Goal: Task Accomplishment & Management: Manage account settings

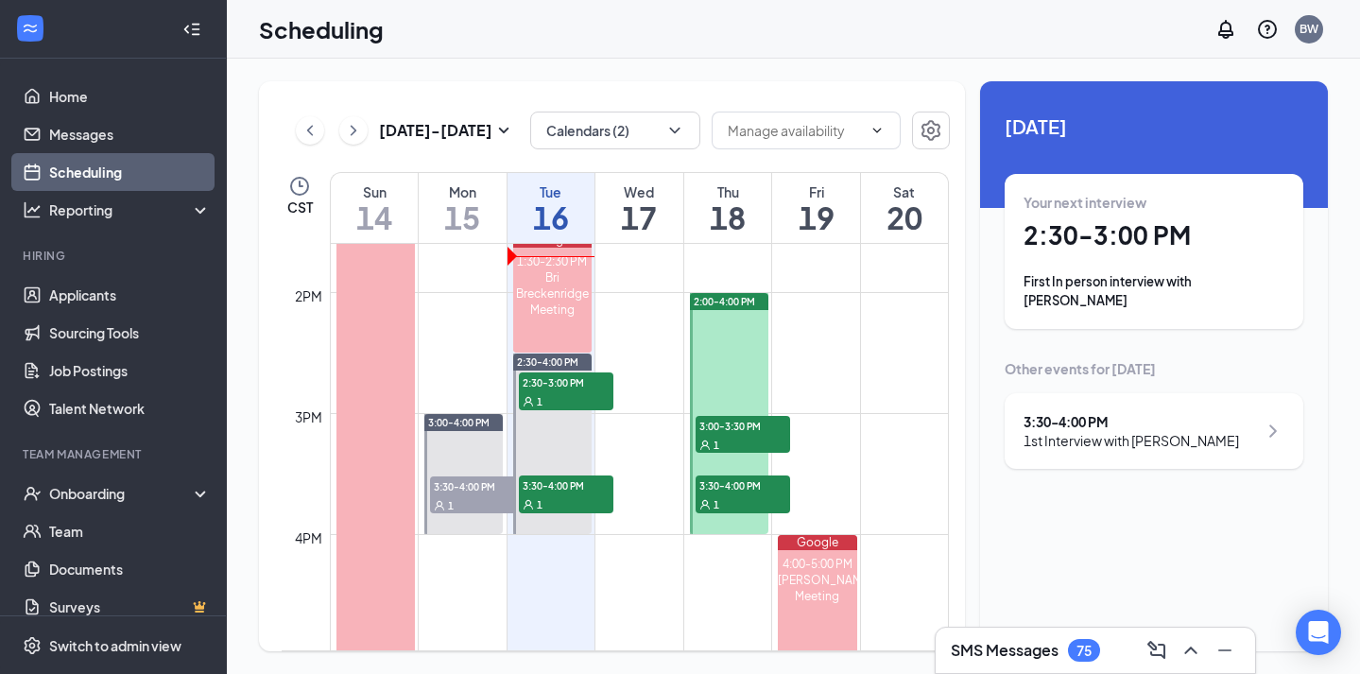
scroll to position [1666, 0]
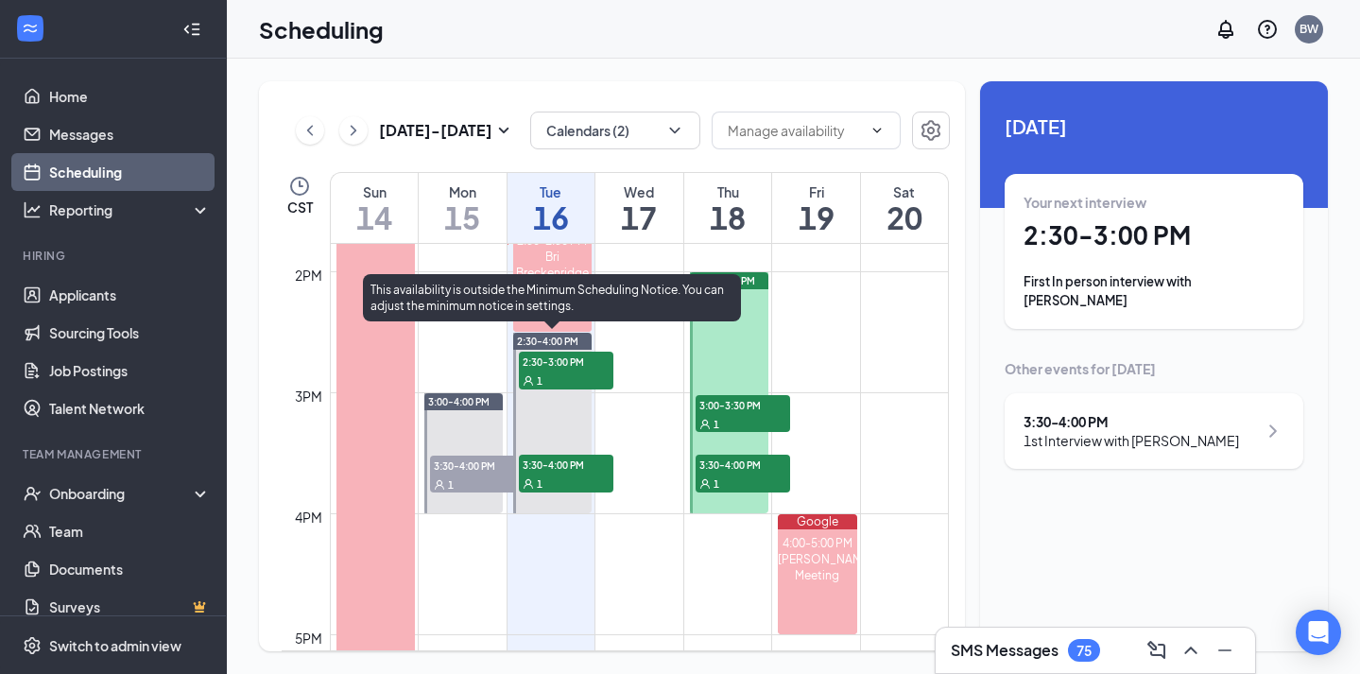
click at [595, 376] on div "1" at bounding box center [566, 379] width 94 height 19
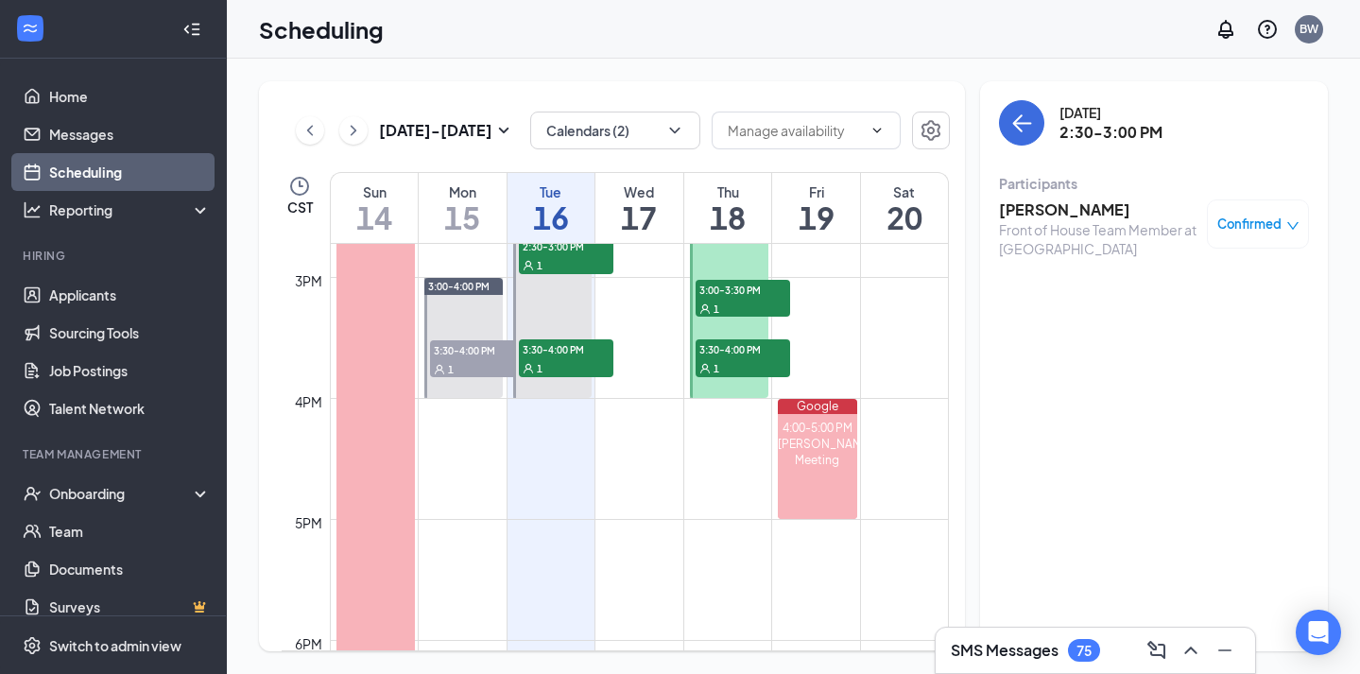
scroll to position [1782, 0]
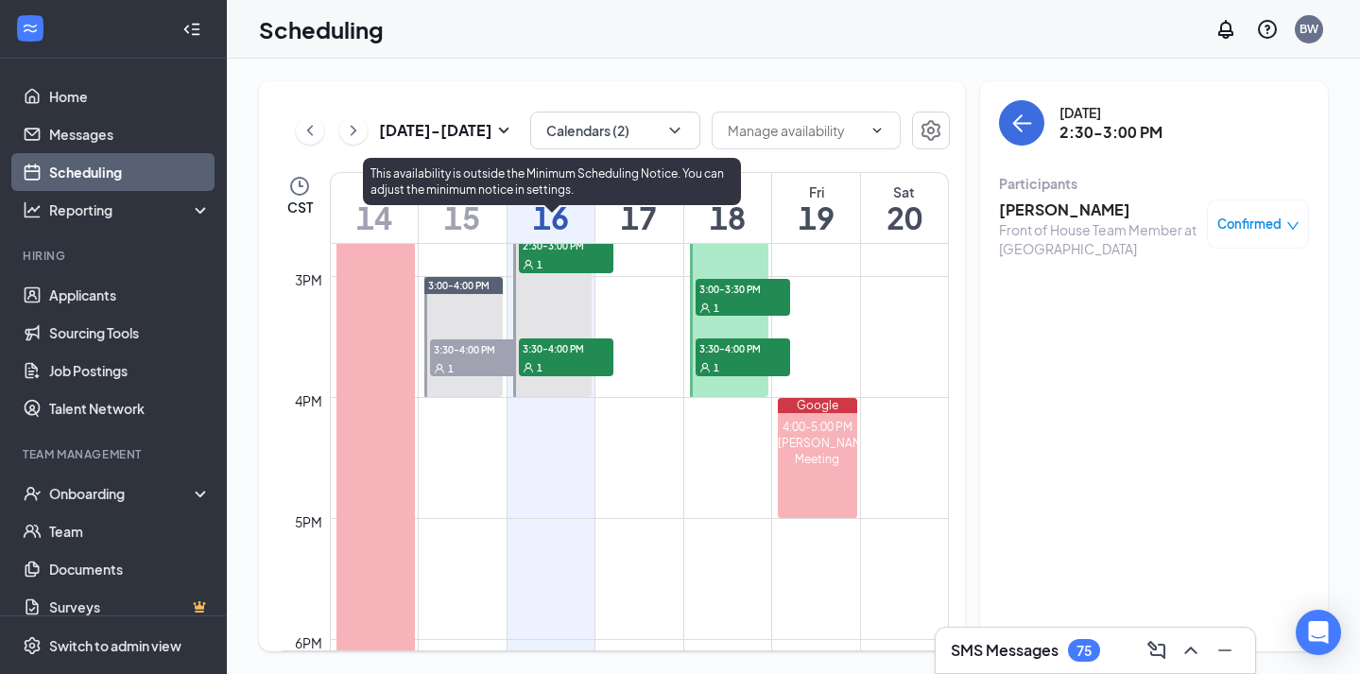
click at [590, 357] on div "1" at bounding box center [566, 366] width 94 height 19
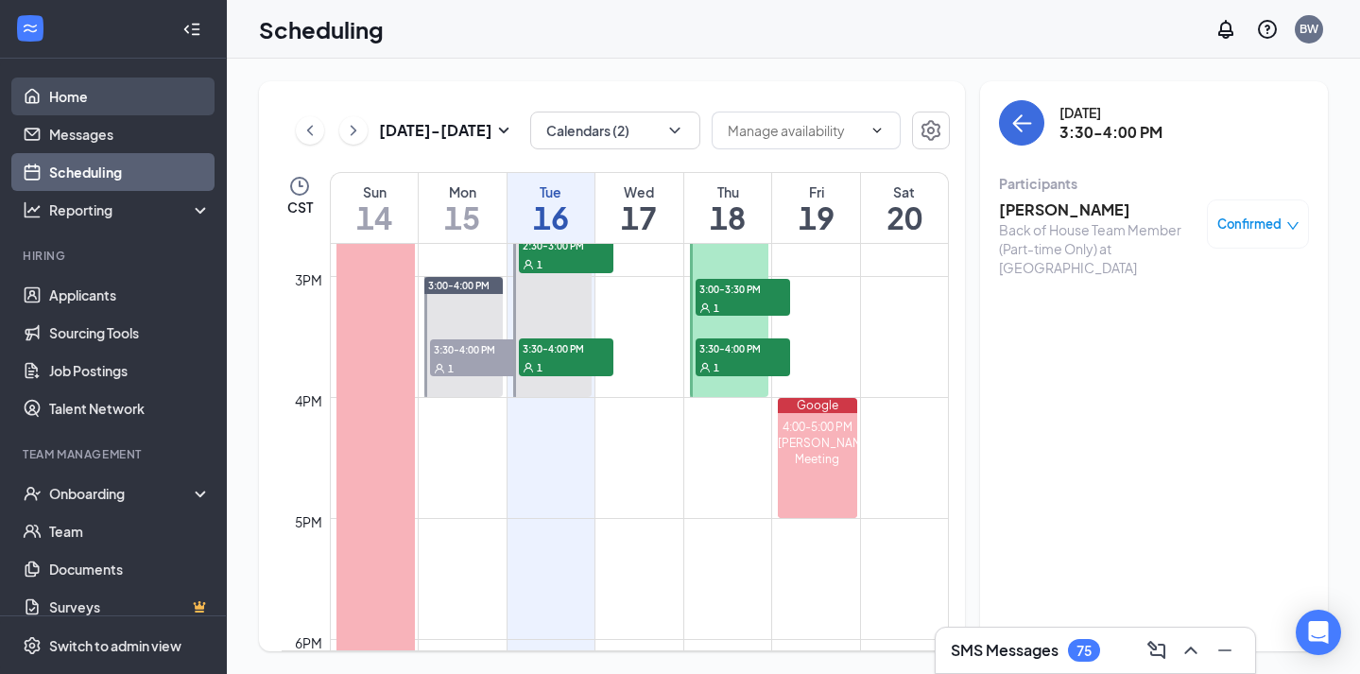
click at [152, 105] on link "Home" at bounding box center [130, 96] width 162 height 38
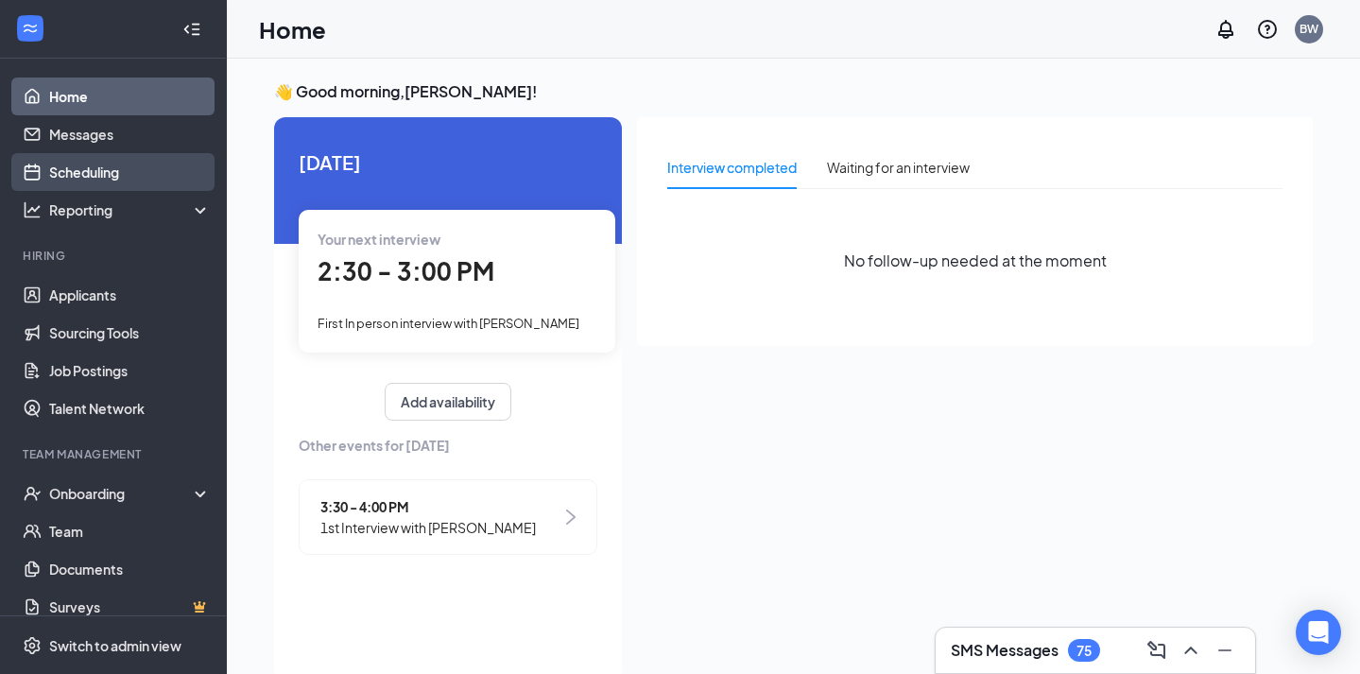
click at [158, 172] on link "Scheduling" at bounding box center [130, 172] width 162 height 38
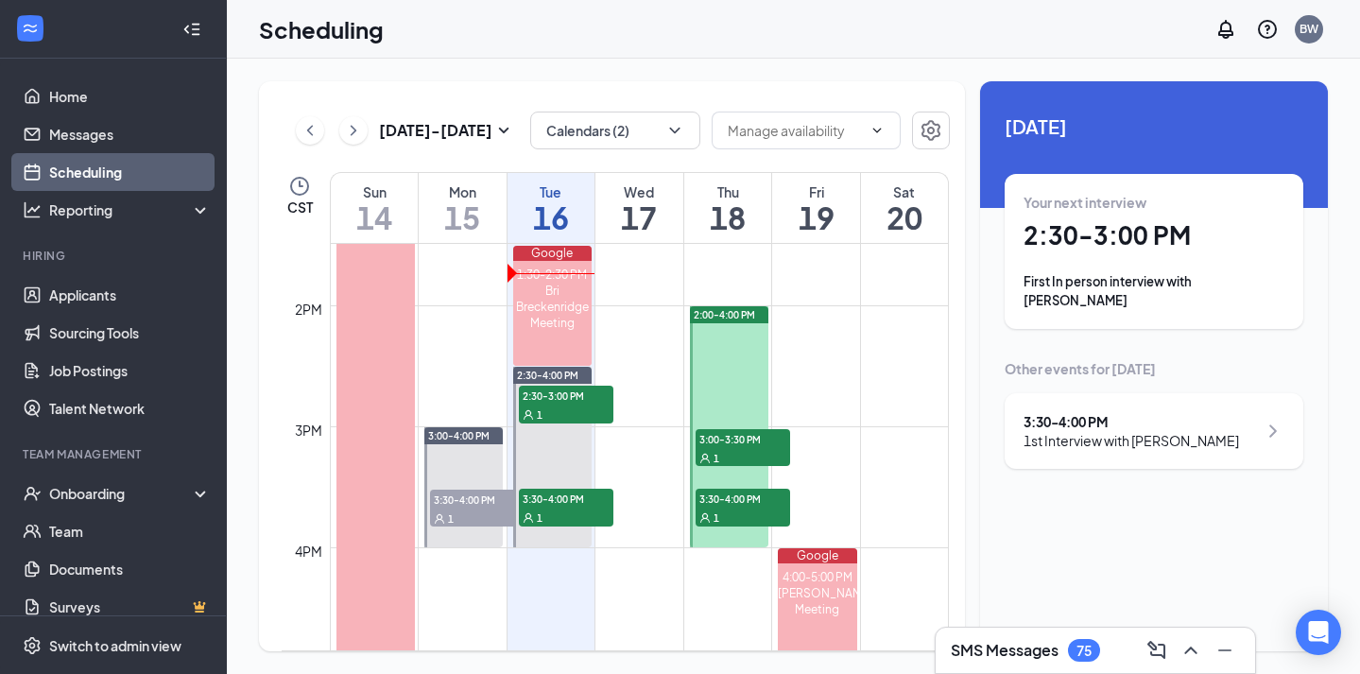
click at [354, 133] on icon "ChevronRight" at bounding box center [353, 130] width 19 height 23
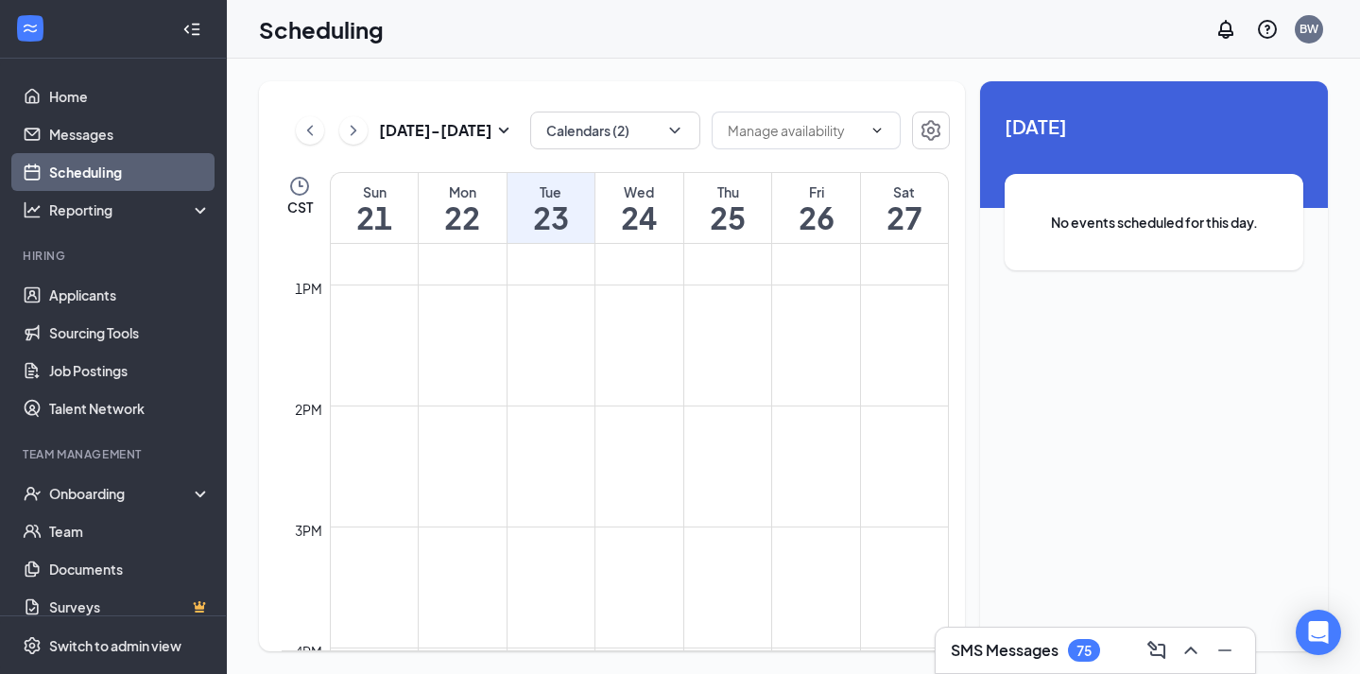
scroll to position [1639, 0]
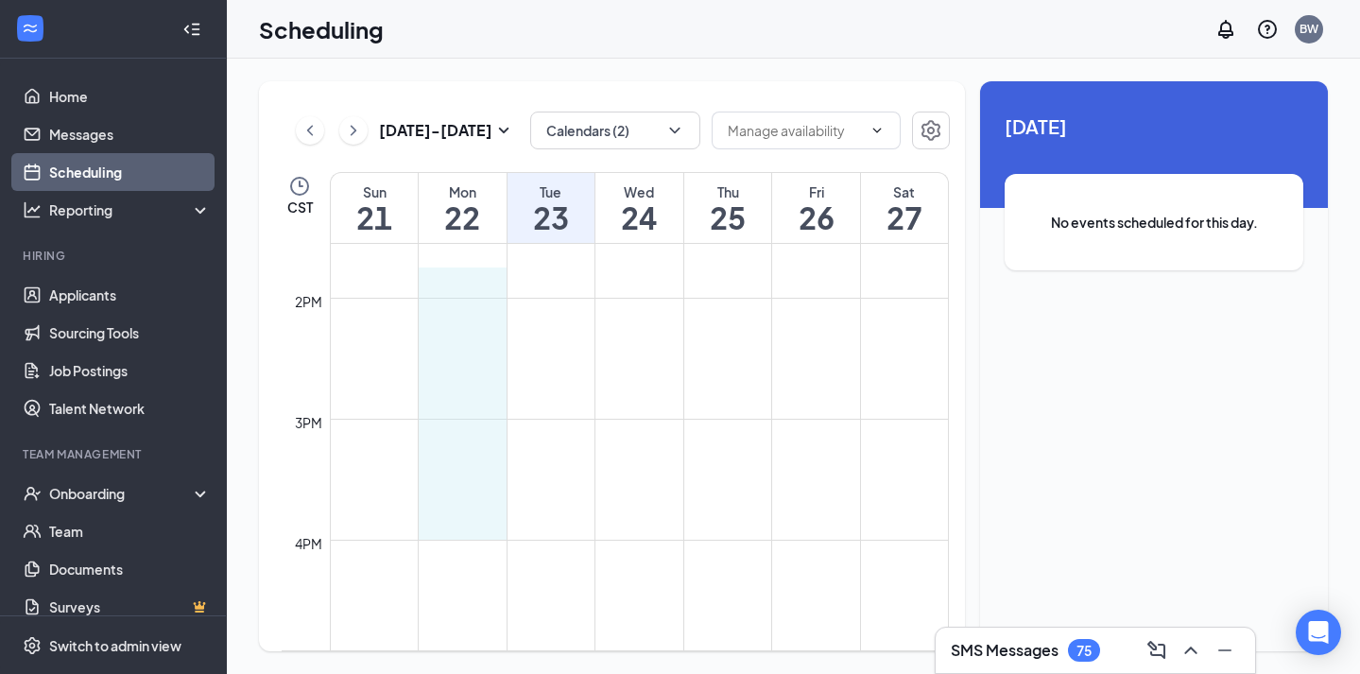
drag, startPoint x: 469, startPoint y: 296, endPoint x: 469, endPoint y: 525, distance: 229.6
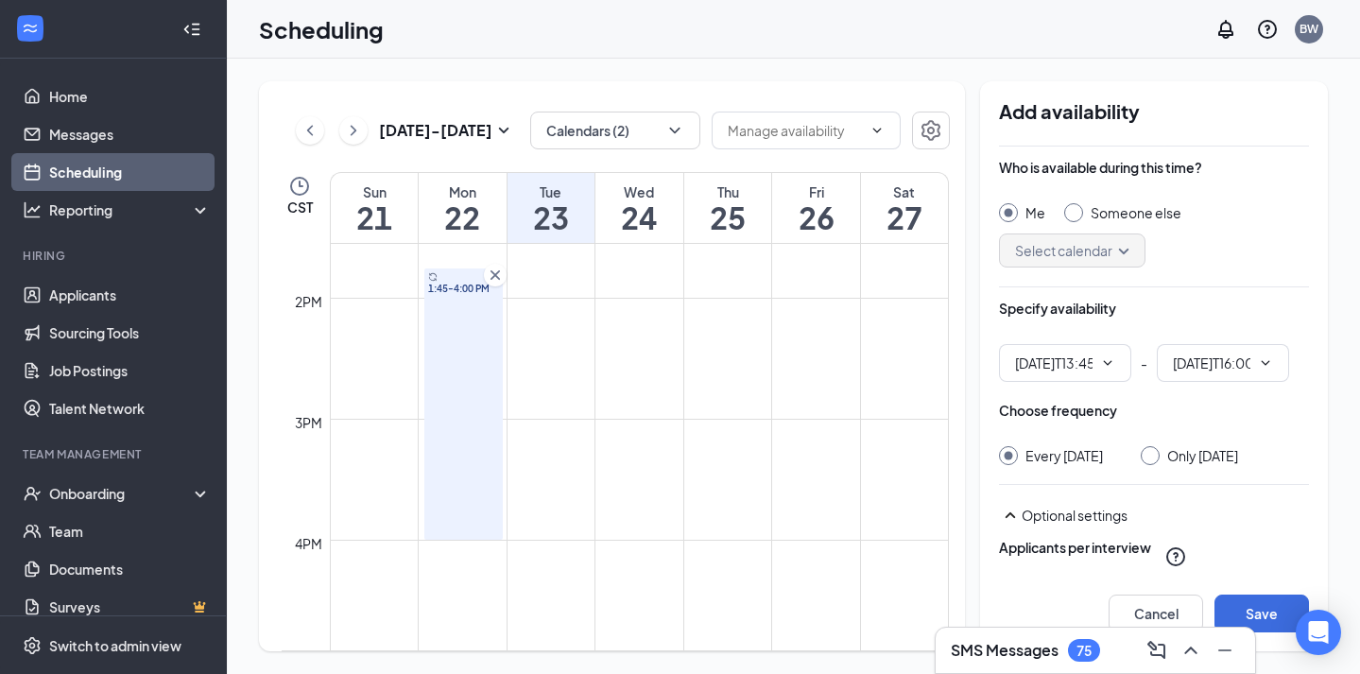
type input "01:45 PM"
type input "04:00 PM"
click at [1159, 449] on div at bounding box center [1150, 455] width 19 height 19
click at [1159, 463] on div at bounding box center [1150, 455] width 19 height 19
click at [1159, 460] on div at bounding box center [1150, 455] width 19 height 19
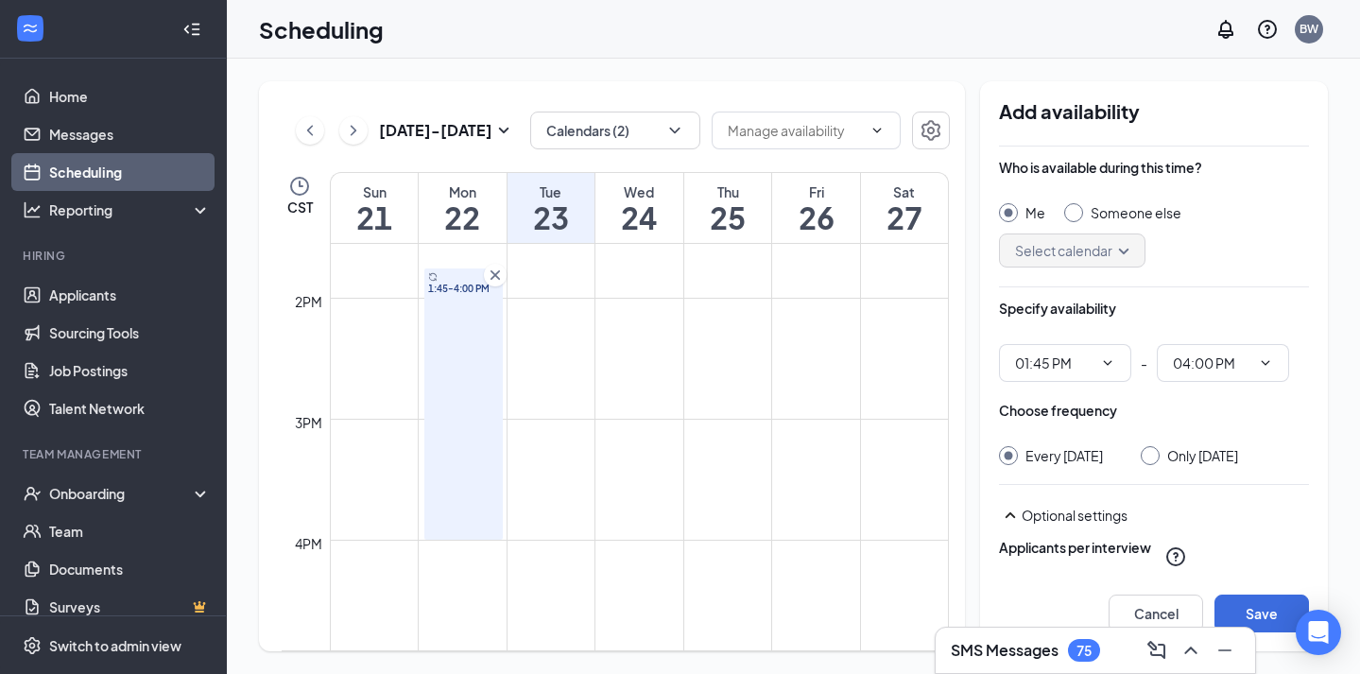
click at [1154, 454] on input "Only [DATE]" at bounding box center [1147, 452] width 13 height 13
radio input "true"
radio input "false"
click at [1255, 606] on button "Save" at bounding box center [1261, 613] width 94 height 38
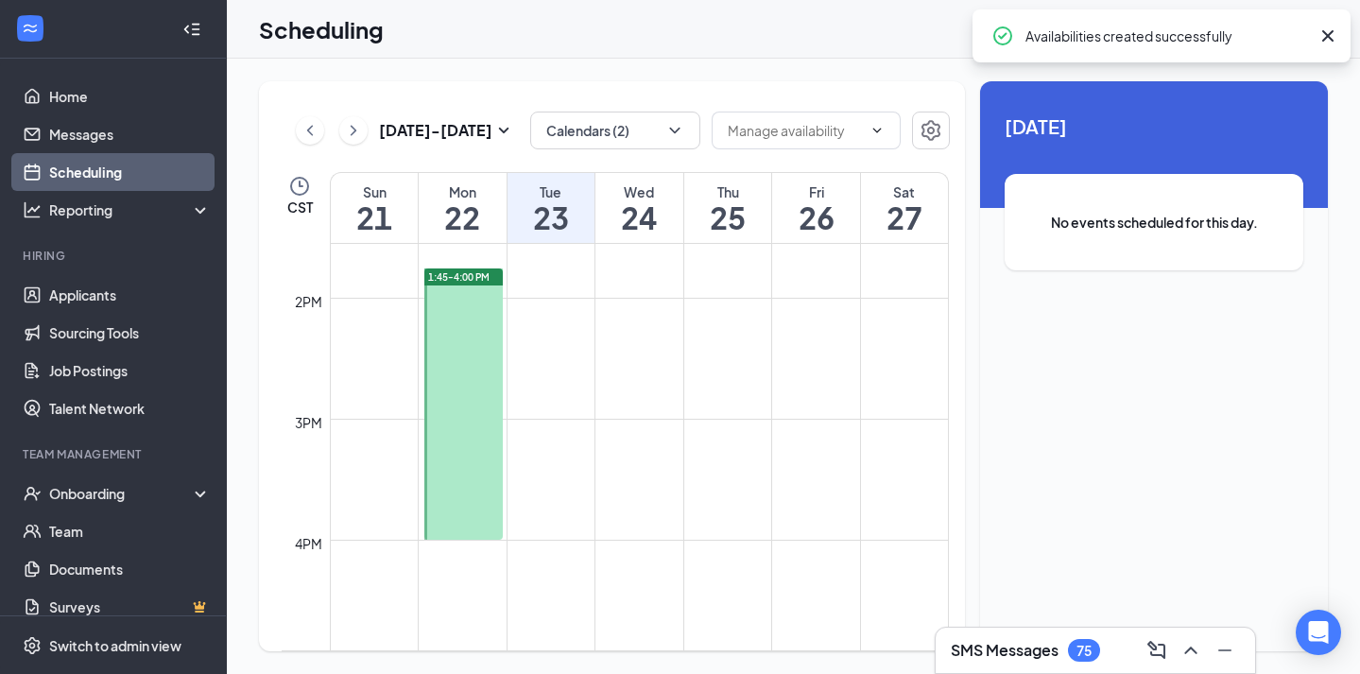
drag, startPoint x: 436, startPoint y: 271, endPoint x: 437, endPoint y: 296, distance: 24.6
click at [437, 296] on div "1:45-4:00 PM" at bounding box center [463, 403] width 78 height 271
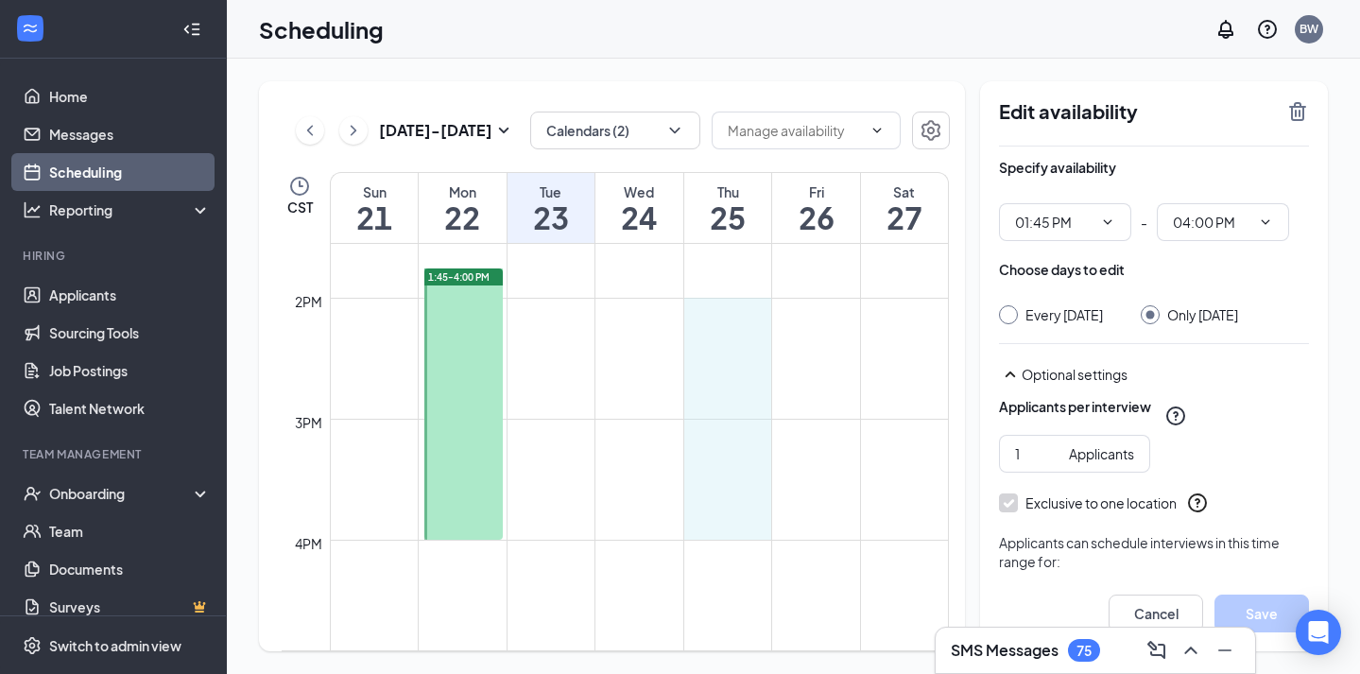
drag, startPoint x: 740, startPoint y: 302, endPoint x: 743, endPoint y: 526, distance: 224.0
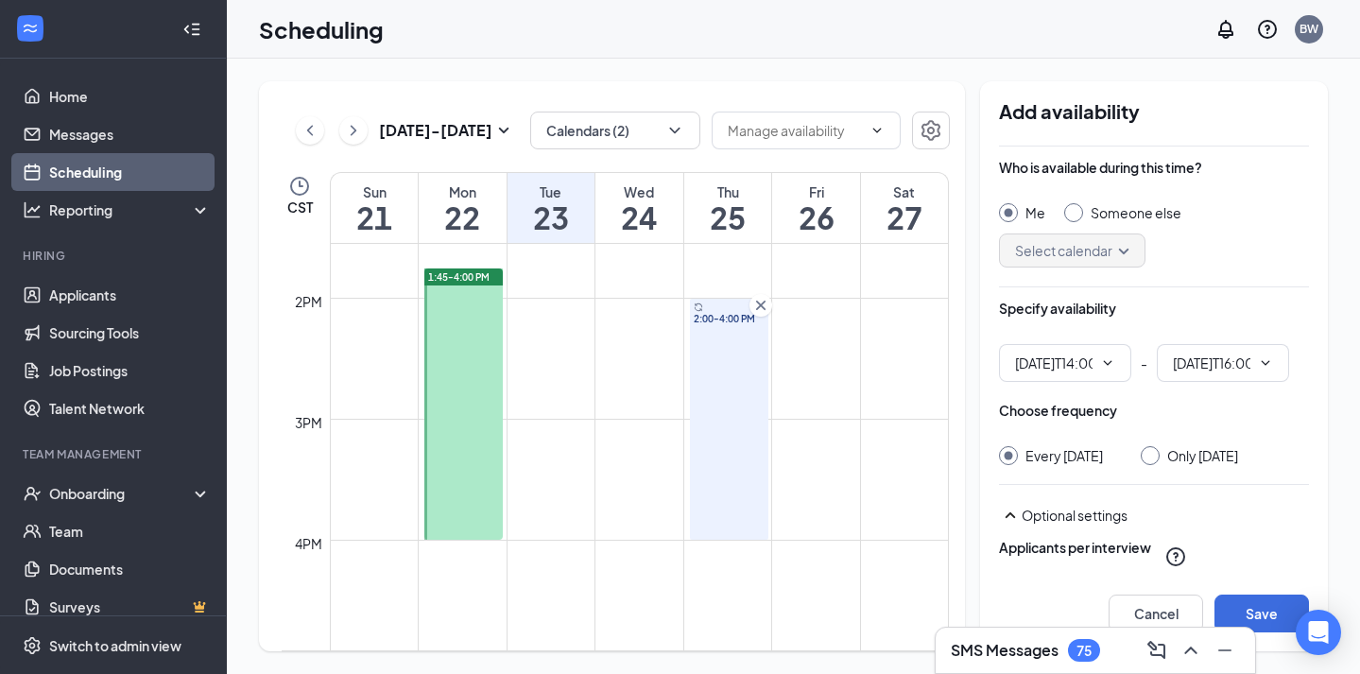
type input "02:00 PM"
type input "04:00 PM"
click at [1159, 462] on div at bounding box center [1150, 455] width 19 height 19
click at [1154, 454] on input "Only [DATE]" at bounding box center [1147, 452] width 13 height 13
radio input "true"
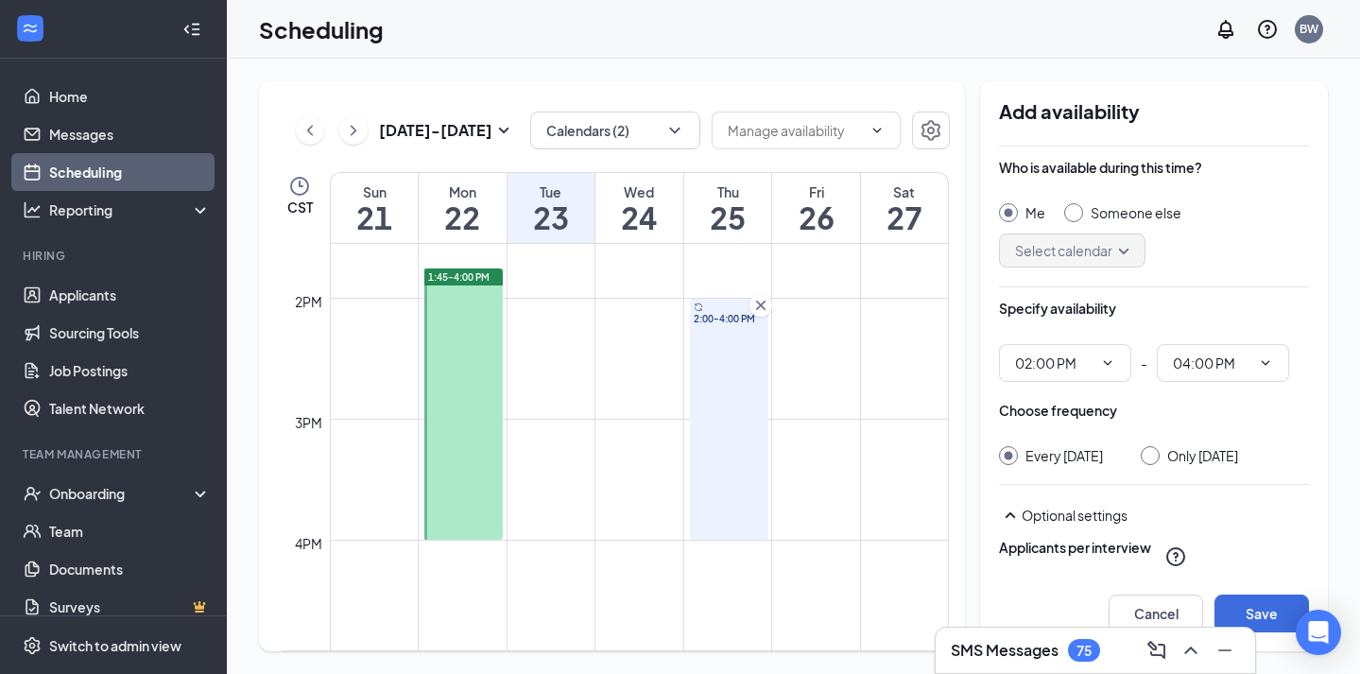
radio input "false"
click at [1249, 617] on button "Save" at bounding box center [1261, 613] width 94 height 38
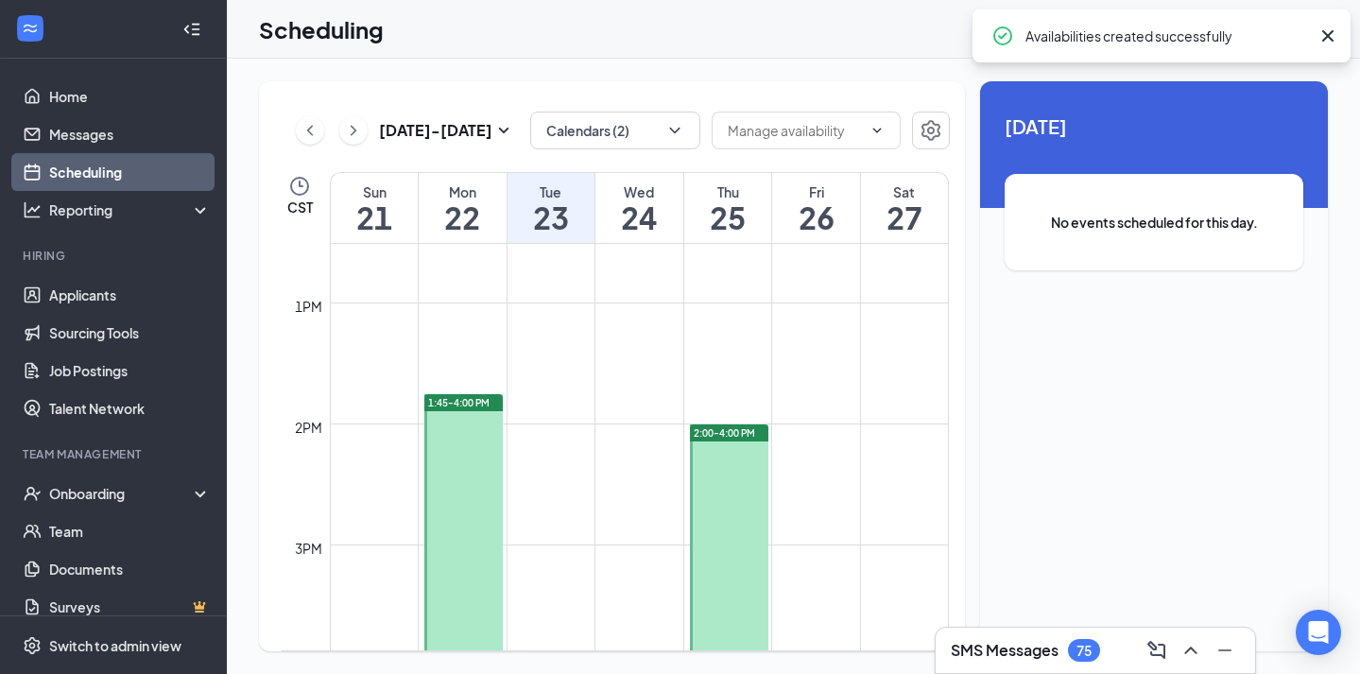
scroll to position [1549, 0]
